Goal: Task Accomplishment & Management: Manage account settings

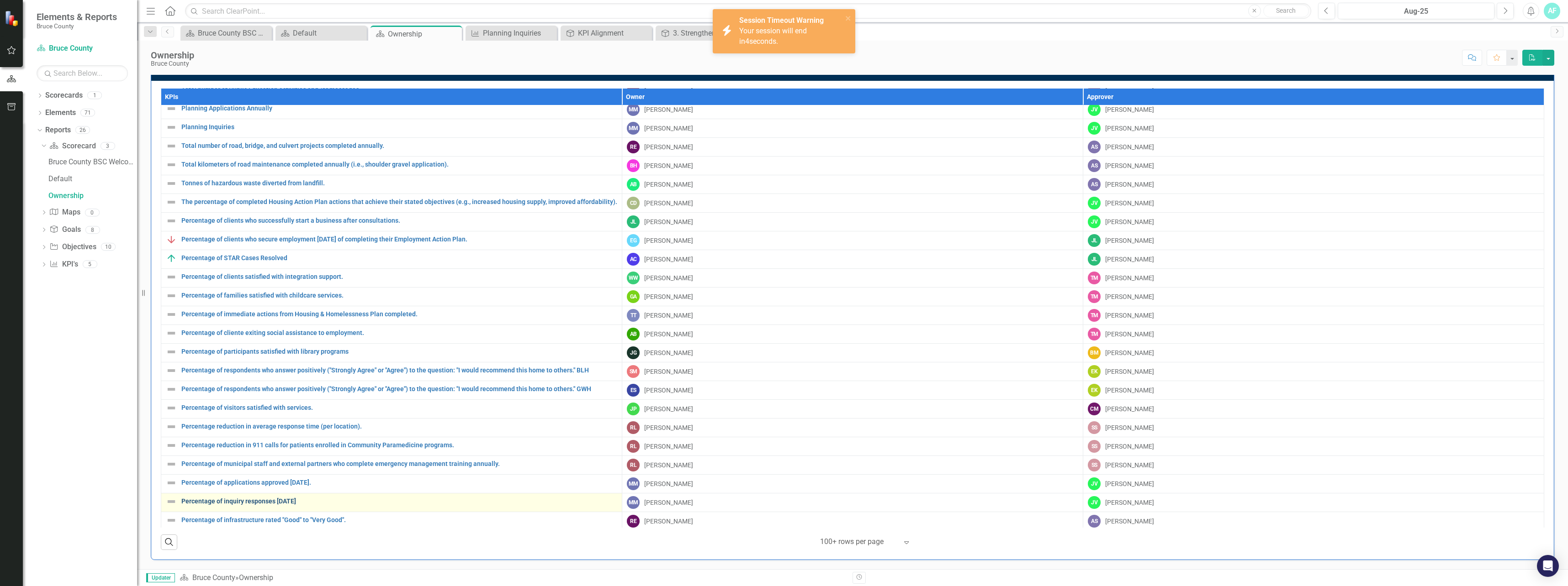
scroll to position [259, 0]
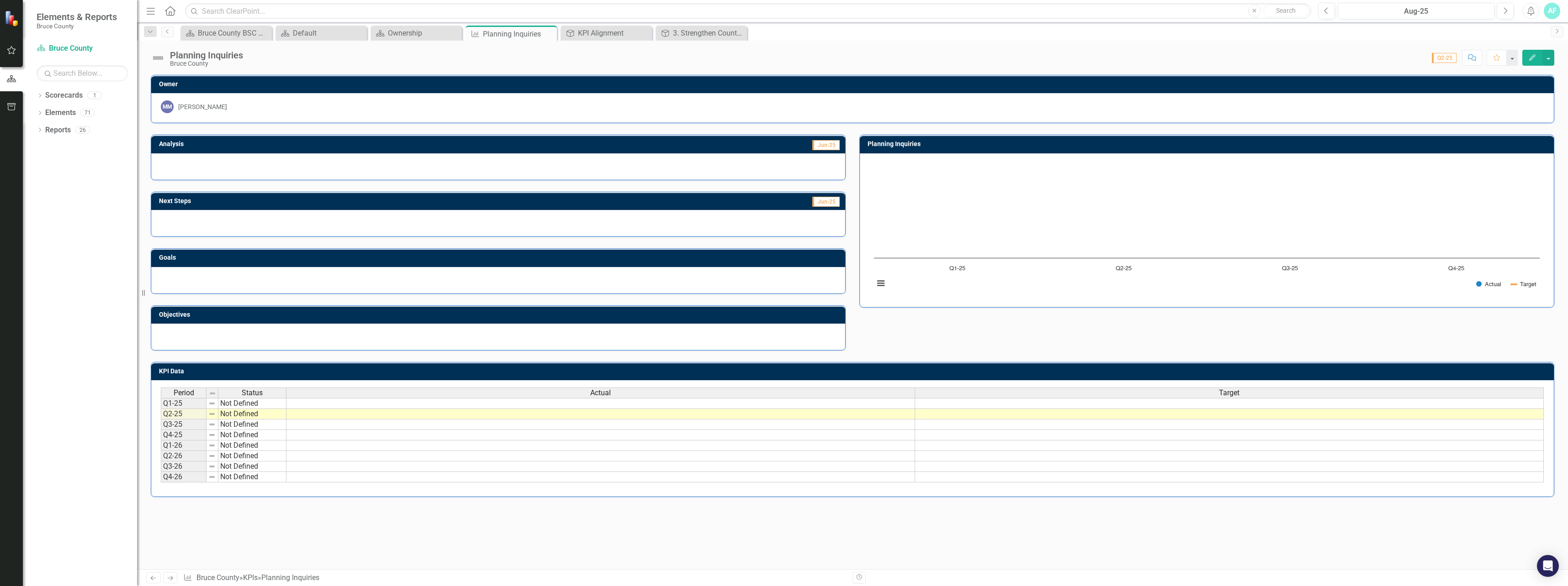
click at [404, 540] on div "Owner MM Monica Morrison Analysis Jun-25 Next Steps Jun-25 Goals Objectives Pla…" at bounding box center [852, 321] width 1431 height 494
click at [1529, 53] on button "Edit" at bounding box center [1533, 58] width 20 height 16
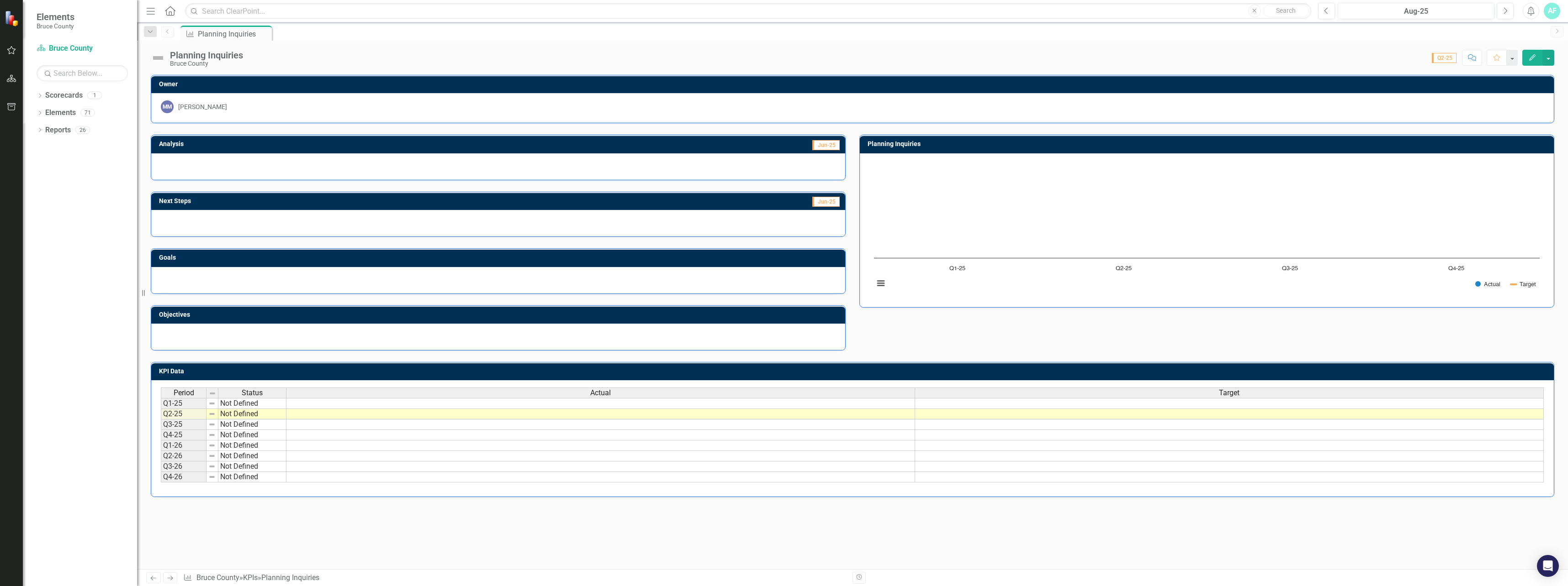
click at [1528, 57] on button "Edit" at bounding box center [1533, 58] width 20 height 16
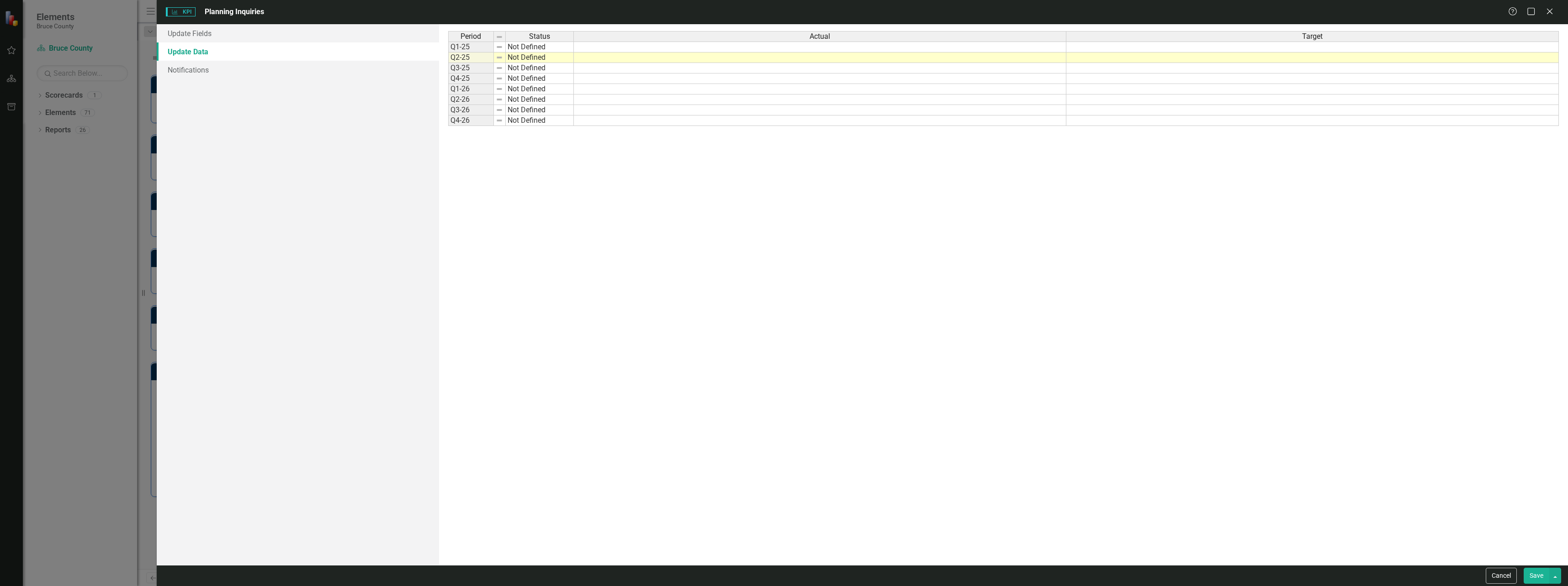
click at [970, 91] on td at bounding box center [820, 89] width 493 height 11
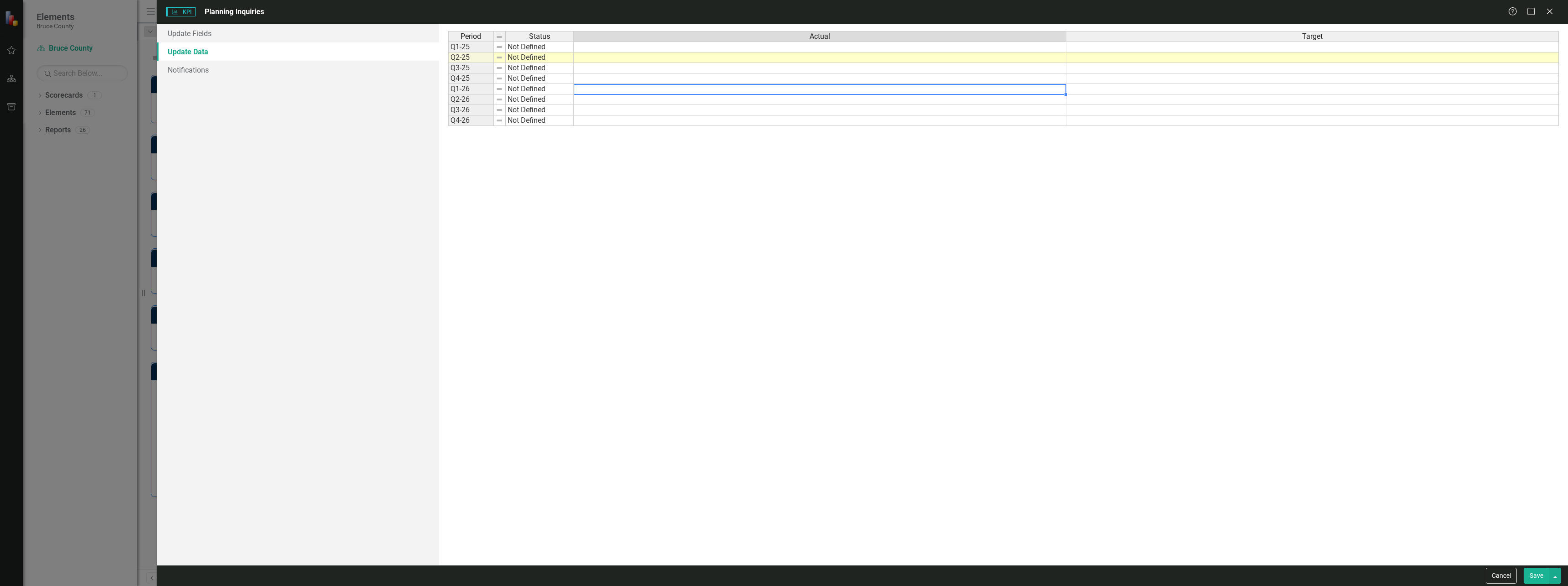
click at [970, 91] on td at bounding box center [820, 89] width 493 height 11
click at [970, 91] on textarea at bounding box center [820, 89] width 493 height 11
click at [969, 89] on textarea at bounding box center [820, 89] width 493 height 11
click at [964, 103] on td at bounding box center [820, 99] width 493 height 11
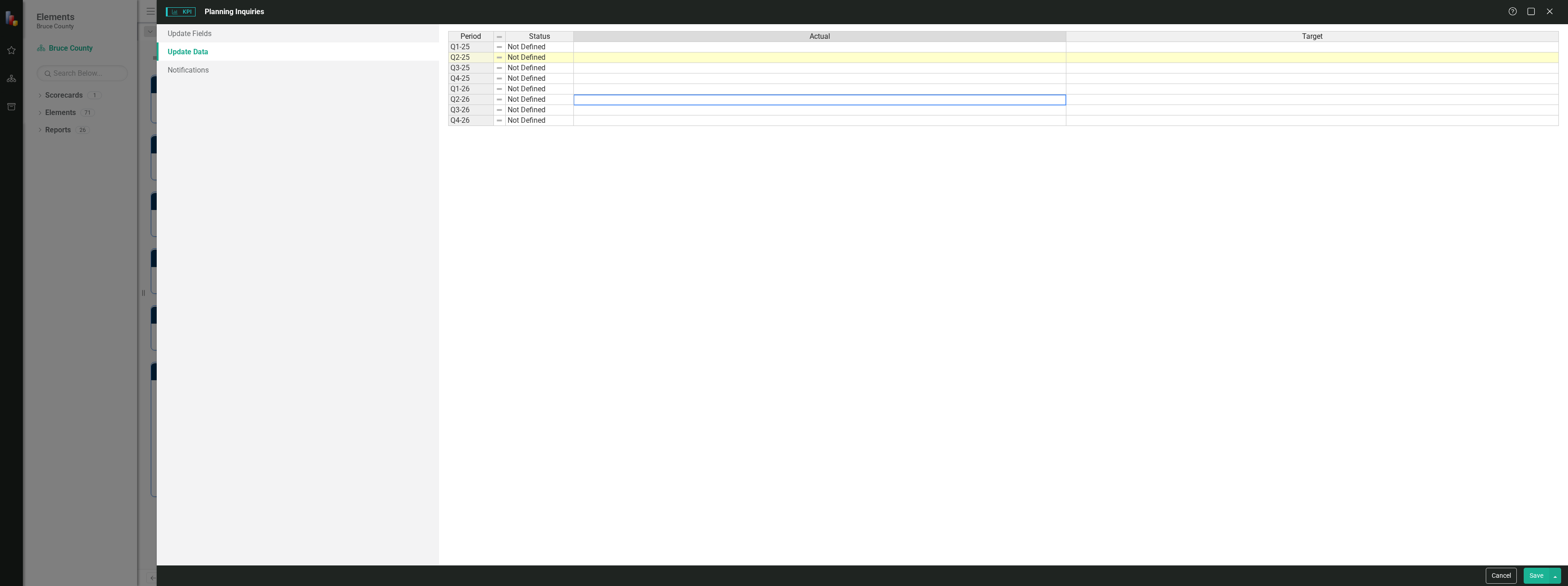
click at [960, 85] on td at bounding box center [820, 89] width 493 height 11
click at [961, 78] on td at bounding box center [820, 78] width 493 height 11
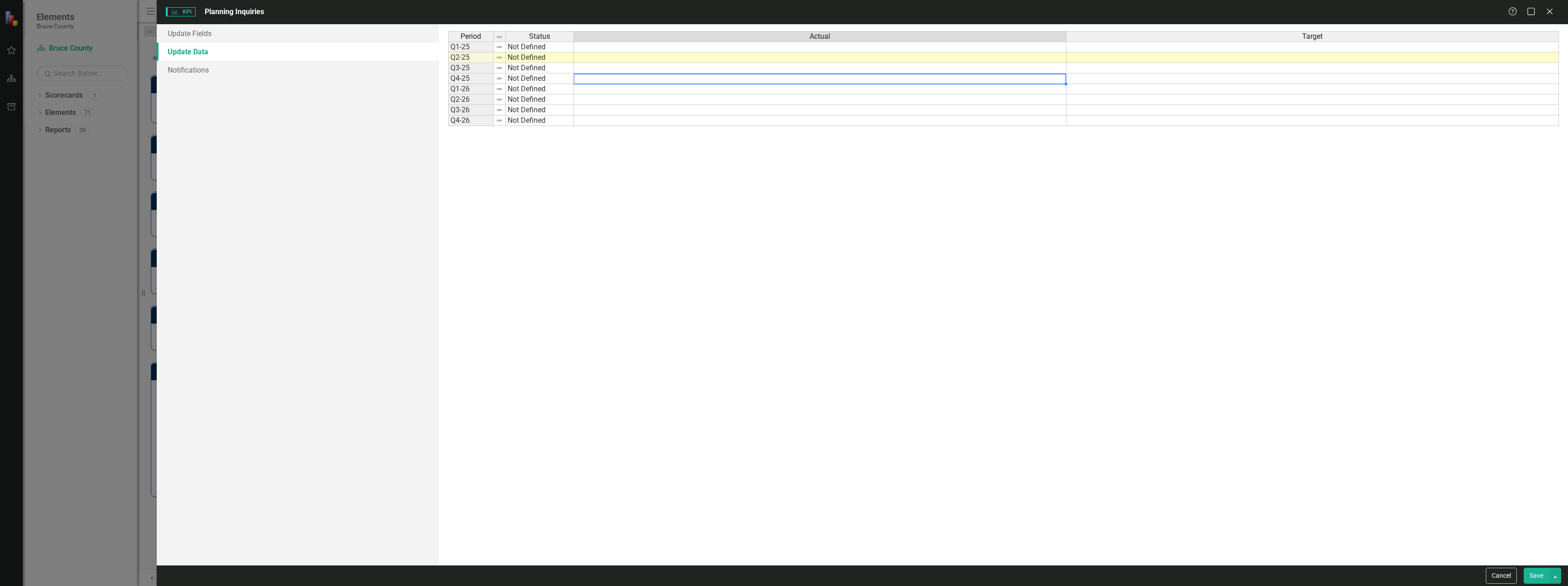
click at [962, 74] on div at bounding box center [820, 73] width 493 height 1
click at [962, 74] on textarea at bounding box center [820, 78] width 493 height 11
click at [959, 65] on td at bounding box center [820, 68] width 493 height 11
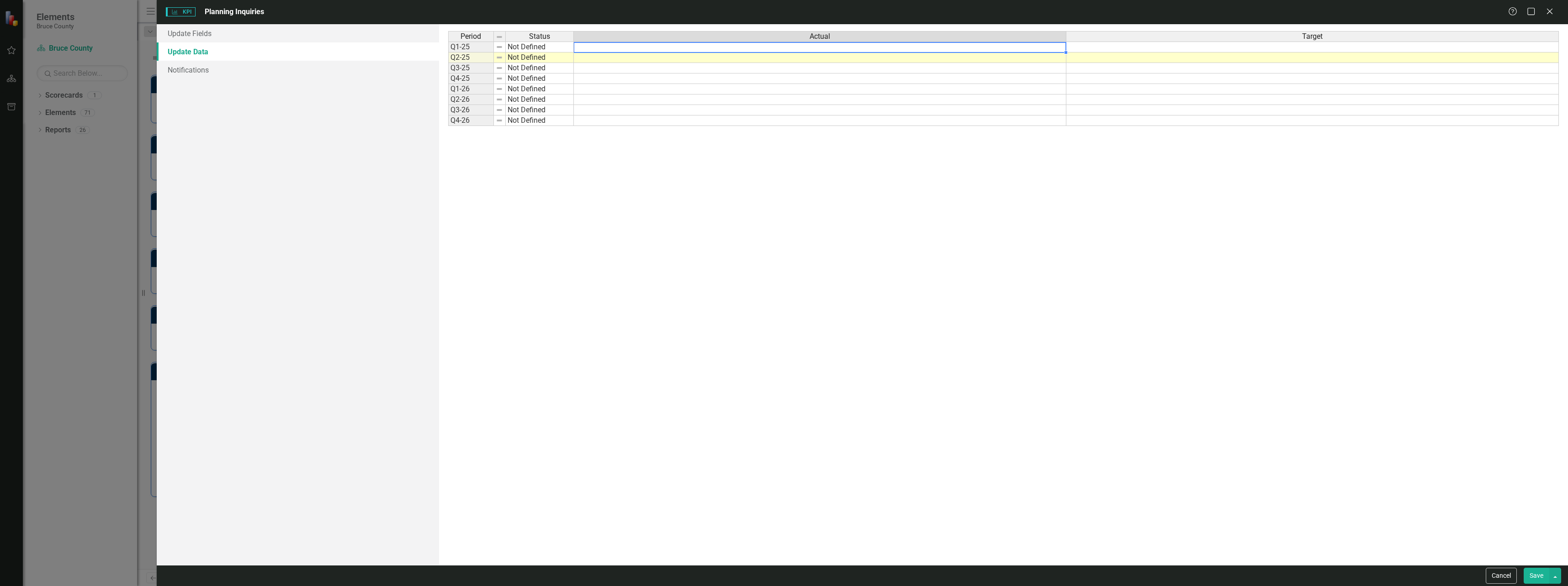
click at [877, 45] on td at bounding box center [820, 47] width 493 height 11
click at [1548, 9] on icon at bounding box center [1550, 11] width 7 height 7
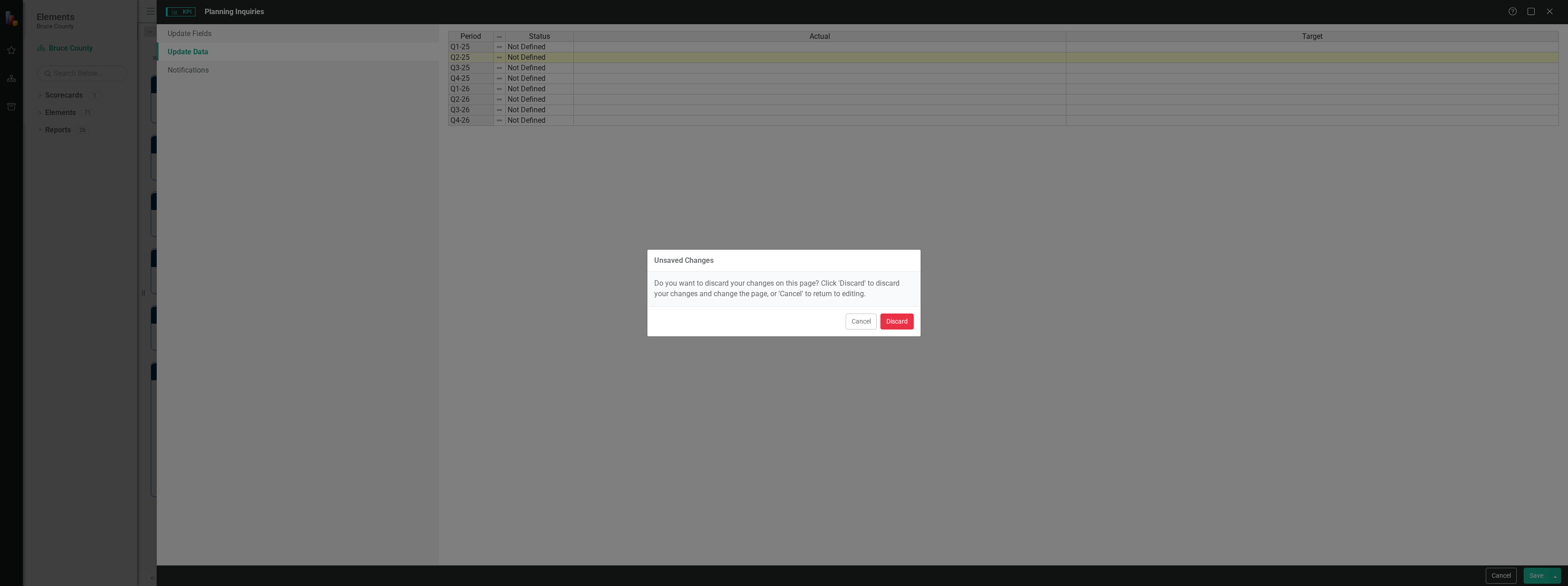
click at [908, 325] on button "Discard" at bounding box center [897, 321] width 34 height 16
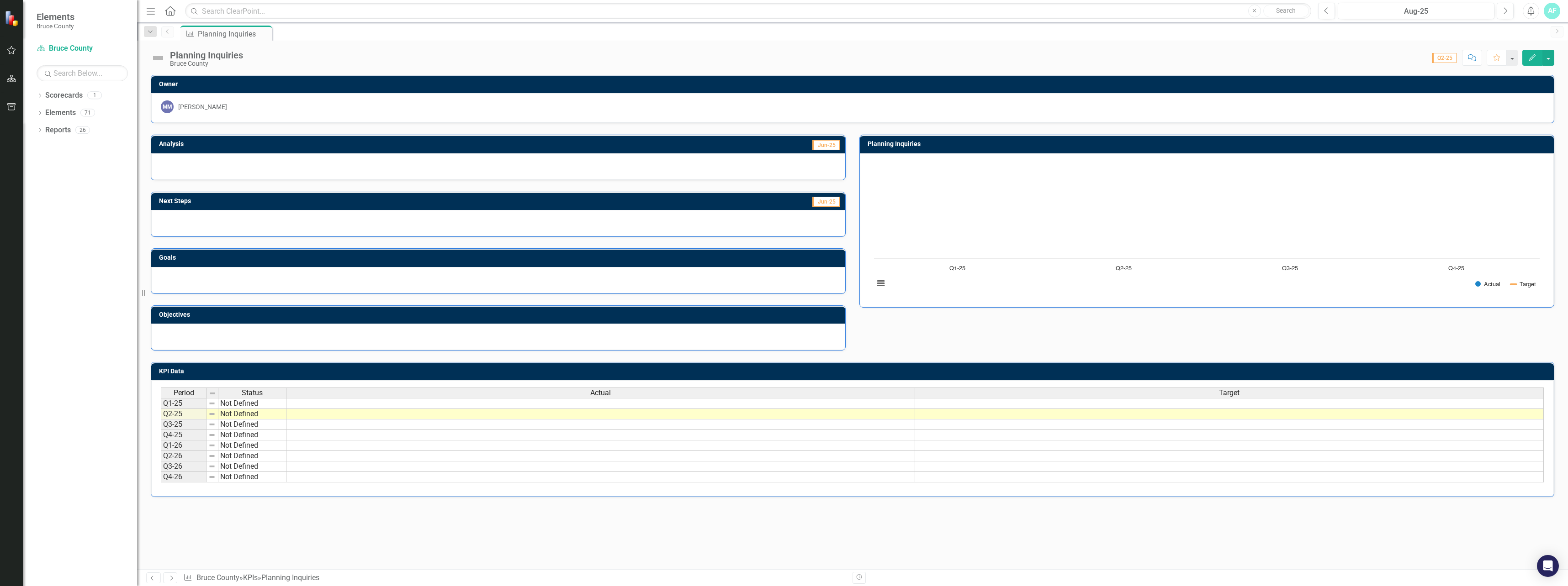
drag, startPoint x: 301, startPoint y: 43, endPoint x: 288, endPoint y: 48, distance: 13.9
click at [38, 132] on icon "Dropdown" at bounding box center [40, 131] width 6 height 5
click at [37, 147] on div "Dropdown Scorecard Scorecard 3 Bruce County BSC Welcome Page Default Ownership …" at bounding box center [87, 182] width 101 height 86
click at [40, 147] on div "Dropdown Scorecard Scorecard 3 Bruce County BSC Welcome Page Default Ownership …" at bounding box center [87, 182] width 101 height 86
click at [43, 147] on icon "Dropdown" at bounding box center [44, 147] width 6 height 5
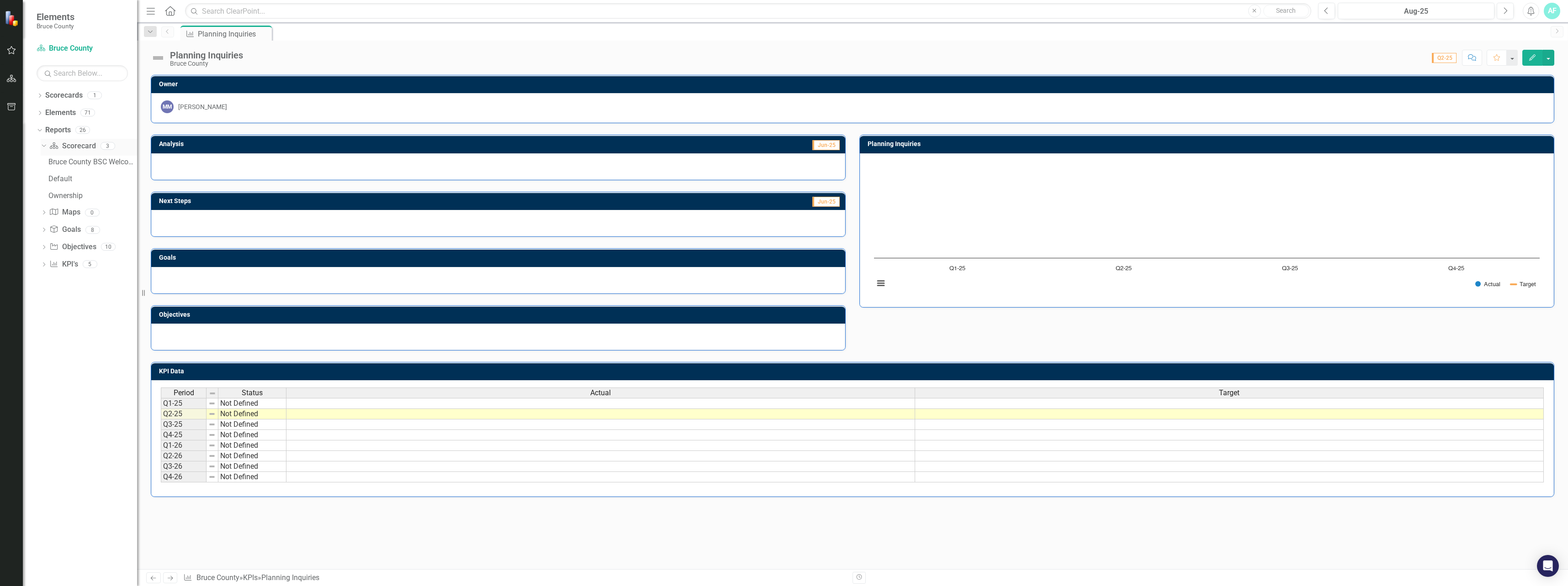
click at [43, 147] on icon "Dropdown" at bounding box center [42, 146] width 5 height 6
click at [43, 213] on div "Dropdown" at bounding box center [44, 216] width 6 height 8
click at [46, 151] on div "Dropdown" at bounding box center [44, 147] width 6 height 8
click at [83, 166] on link "Bruce County BSC Welcome Page" at bounding box center [92, 161] width 91 height 15
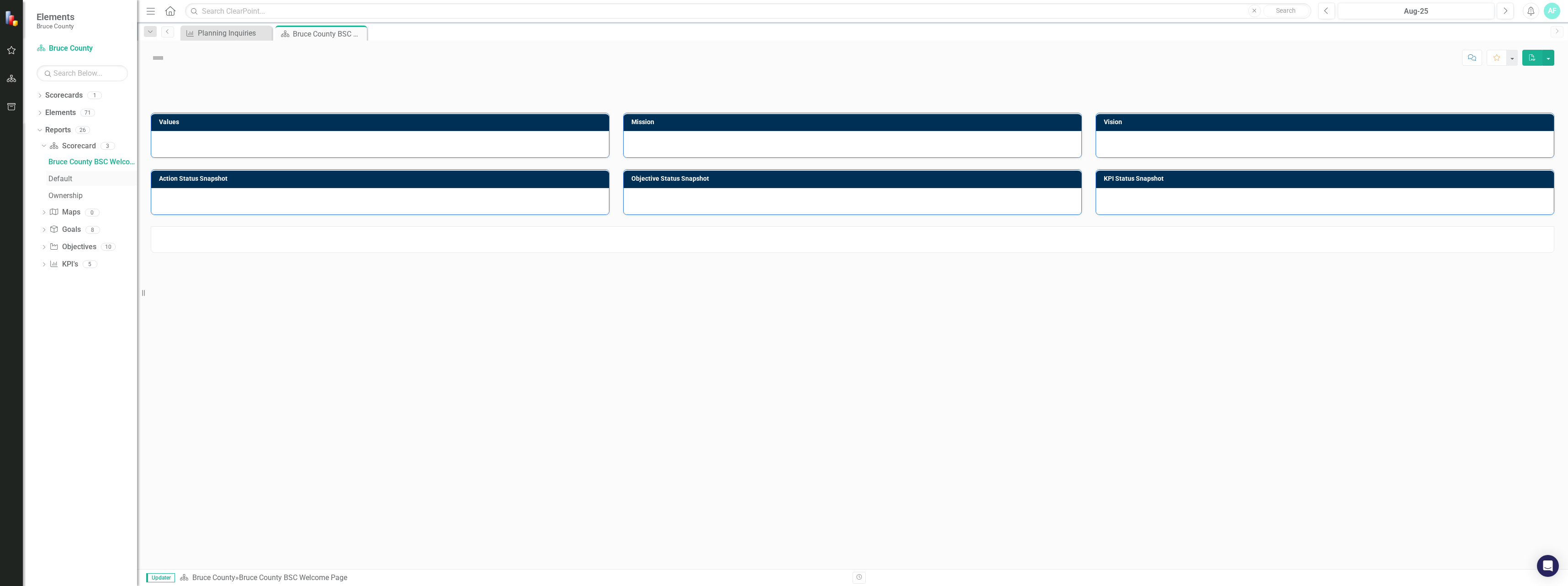
click at [77, 178] on div "Default" at bounding box center [92, 178] width 89 height 8
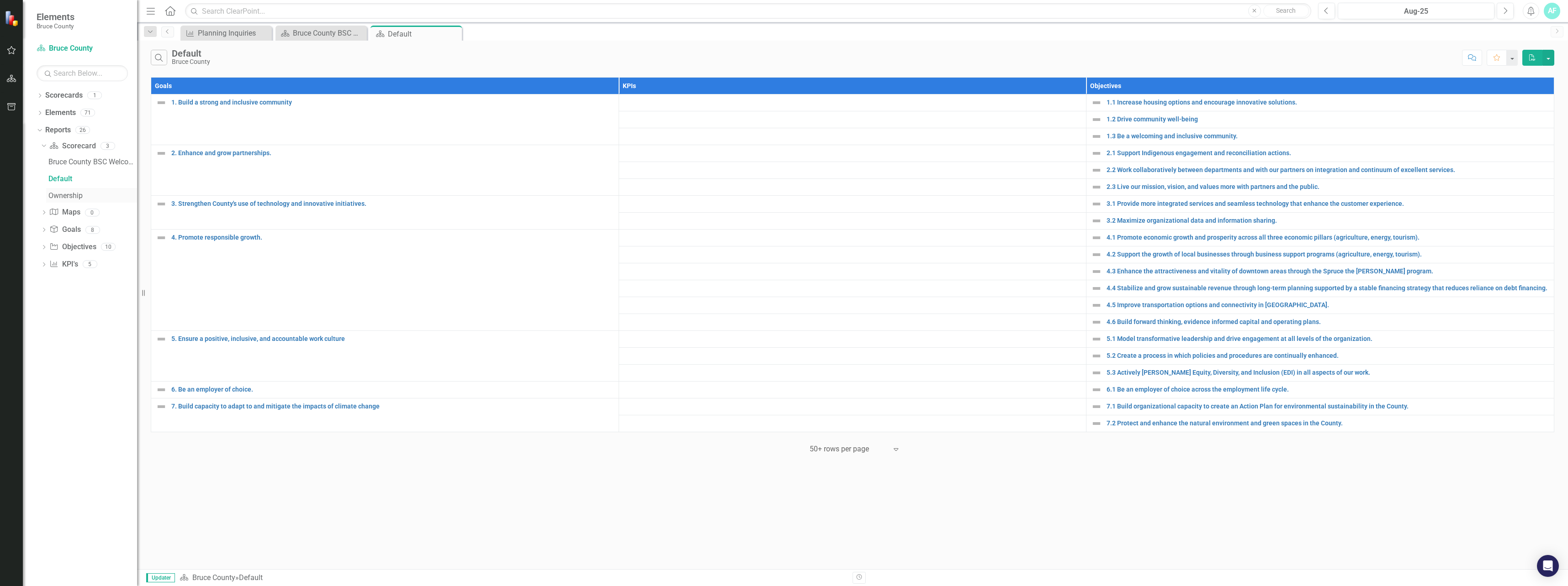
click at [84, 196] on div "Ownership" at bounding box center [92, 196] width 89 height 8
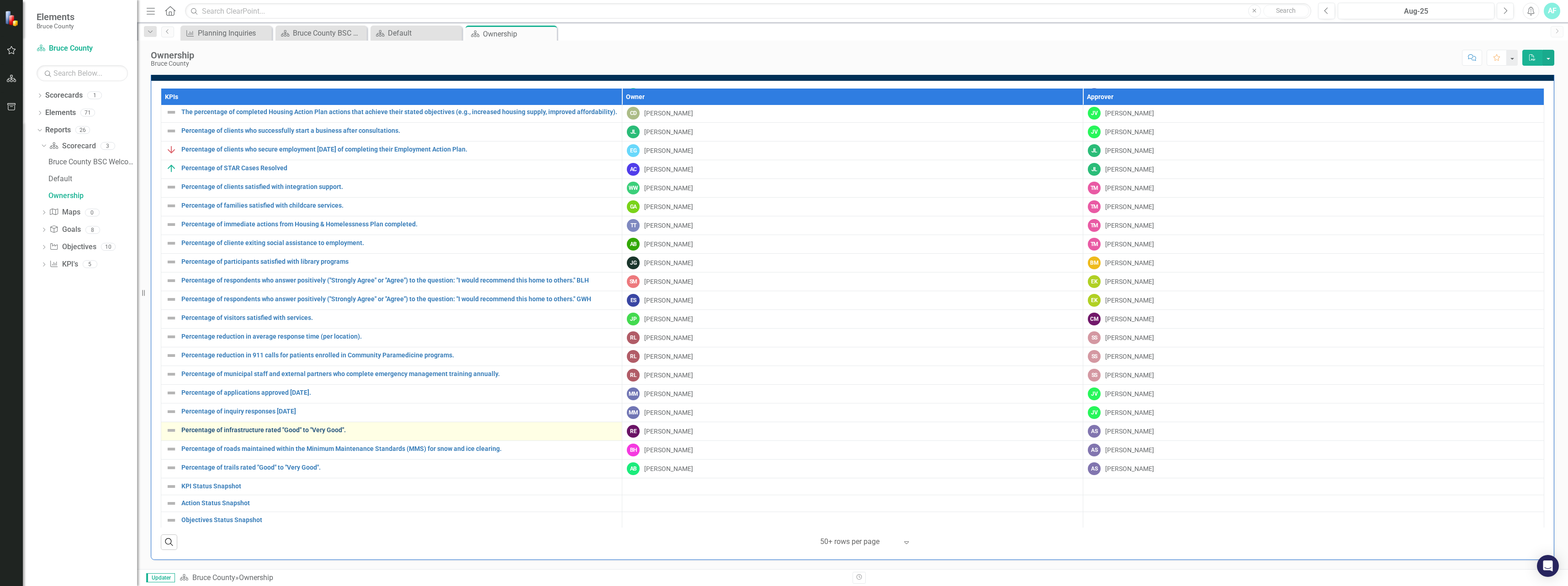
scroll to position [396, 0]
